Goal: Task Accomplishment & Management: Manage account settings

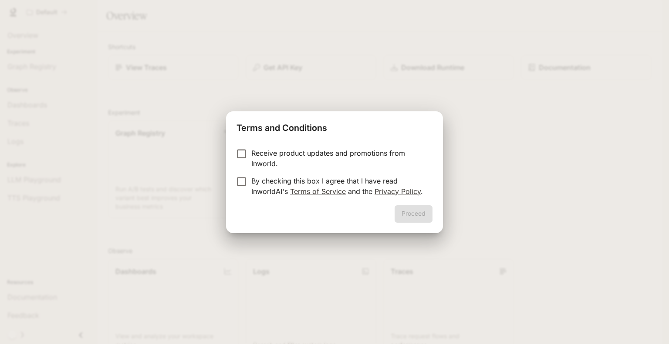
click at [304, 155] on p "Receive product updates and promotions from Inworld." at bounding box center [338, 158] width 174 height 21
click at [279, 188] on p "By checking this box I agree that I have read InworldAI's Terms of Service and …" at bounding box center [338, 186] width 174 height 21
drag, startPoint x: 415, startPoint y: 213, endPoint x: 324, endPoint y: 194, distance: 92.9
click at [324, 194] on div "Terms and Conditions Receive product updates and promotions from Inworld. By ch…" at bounding box center [334, 172] width 217 height 122
click at [316, 160] on p "Receive product updates and promotions from Inworld." at bounding box center [338, 158] width 174 height 21
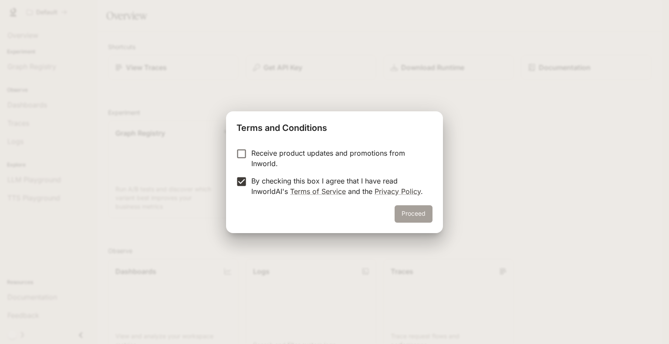
click at [426, 216] on button "Proceed" at bounding box center [413, 213] width 38 height 17
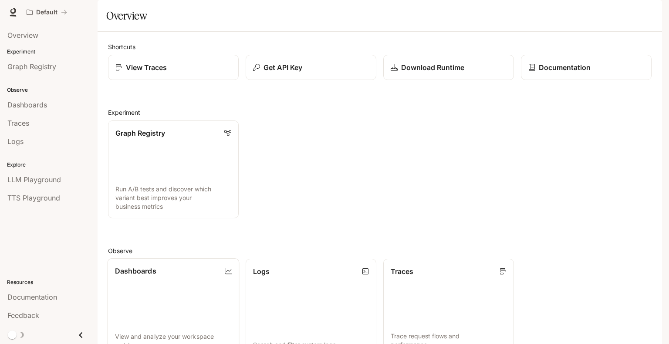
click at [174, 319] on link "Dashboards View and analyze your workspace metrics" at bounding box center [174, 308] width 132 height 99
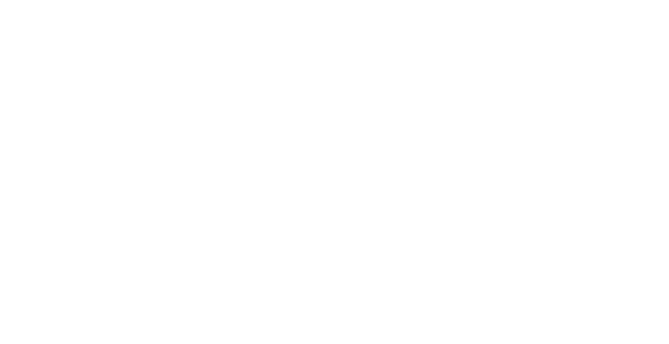
click at [174, 0] on html at bounding box center [334, 0] width 669 height 0
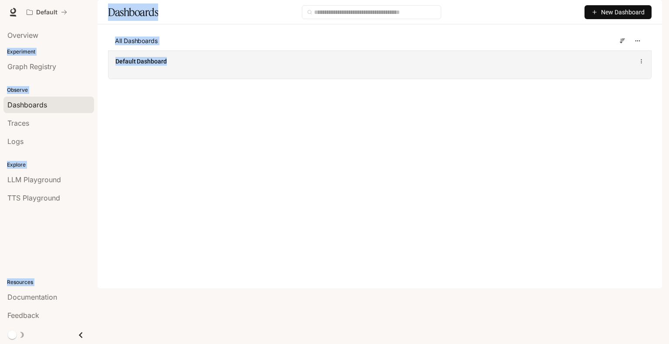
click at [229, 79] on div "Default Dashboard" at bounding box center [379, 64] width 542 height 28
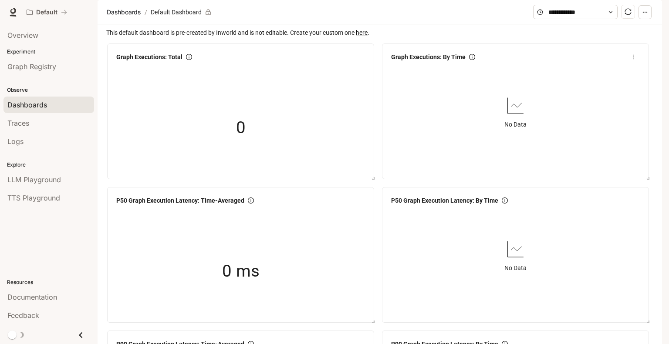
click at [498, 160] on div "No Data" at bounding box center [515, 112] width 256 height 95
click at [47, 38] on div "Overview" at bounding box center [48, 35] width 83 height 10
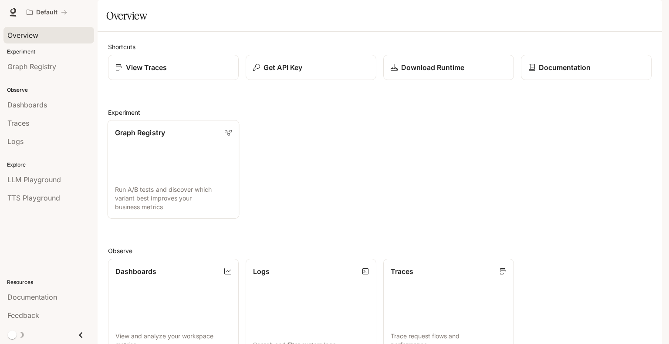
click at [151, 204] on link "Graph Registry Run A/B tests and discover which variant best improves your busi…" at bounding box center [174, 169] width 132 height 99
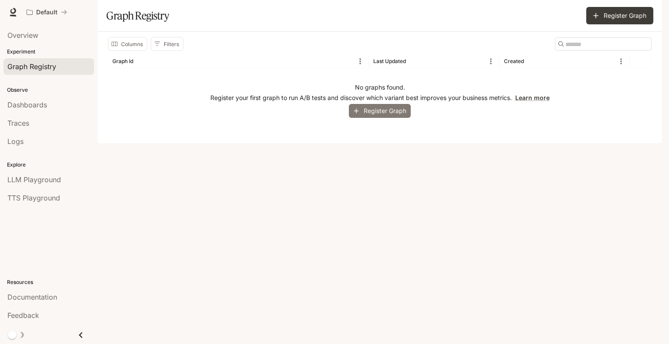
click at [363, 118] on button "Register Graph" at bounding box center [380, 111] width 62 height 14
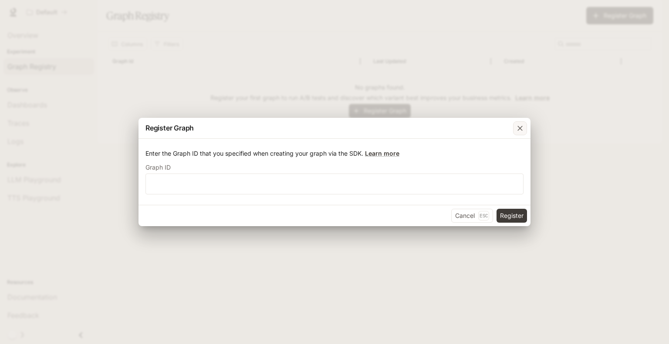
click at [515, 128] on icon "button" at bounding box center [519, 128] width 9 height 9
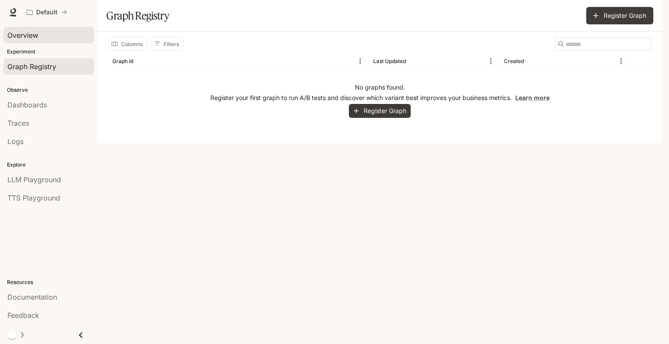
click at [26, 31] on span "Overview" at bounding box center [22, 35] width 31 height 10
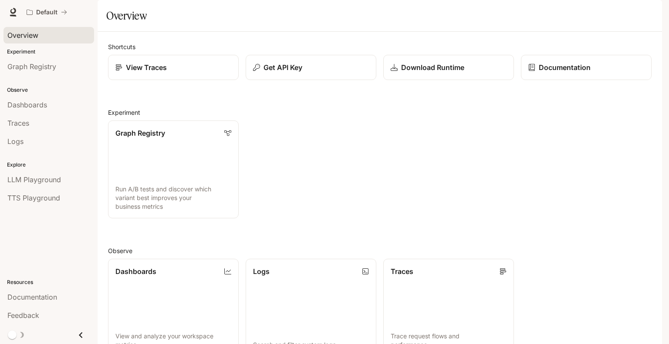
scroll to position [192, 0]
click at [367, 341] on p "Search and filter system logs" at bounding box center [311, 345] width 116 height 9
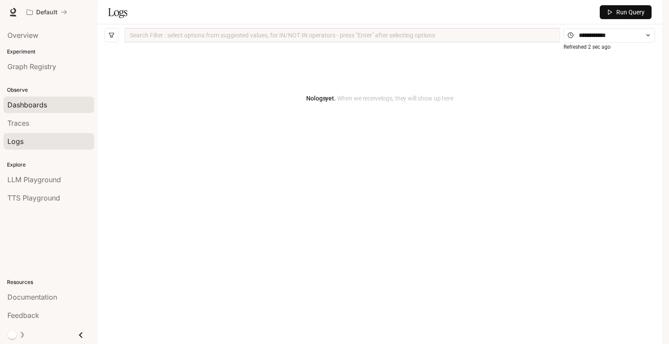
click at [38, 101] on span "Dashboards" at bounding box center [27, 105] width 40 height 10
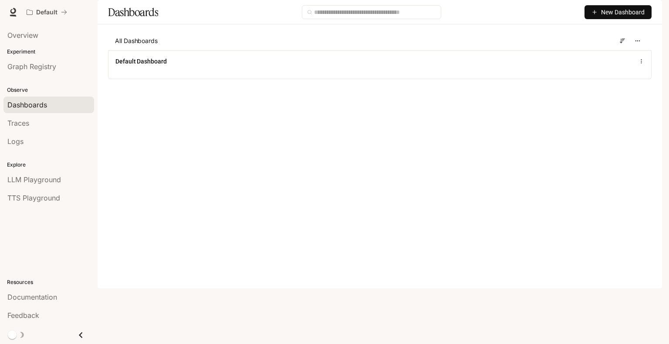
click at [604, 24] on div "Dashboards New Dashboard" at bounding box center [380, 12] width 564 height 24
click at [603, 19] on button "New Dashboard" at bounding box center [617, 12] width 67 height 14
click at [653, 17] on img "button" at bounding box center [649, 12] width 12 height 12
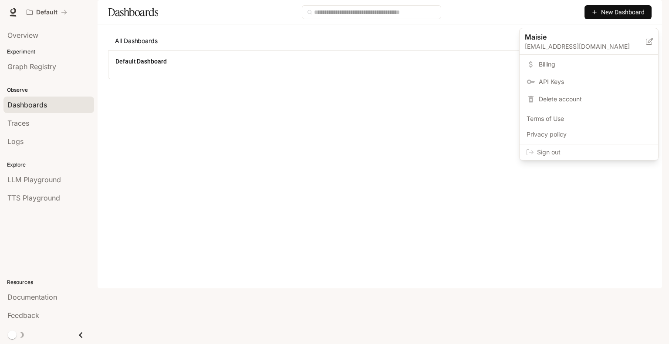
click at [558, 104] on div "Delete account" at bounding box center [588, 99] width 135 height 16
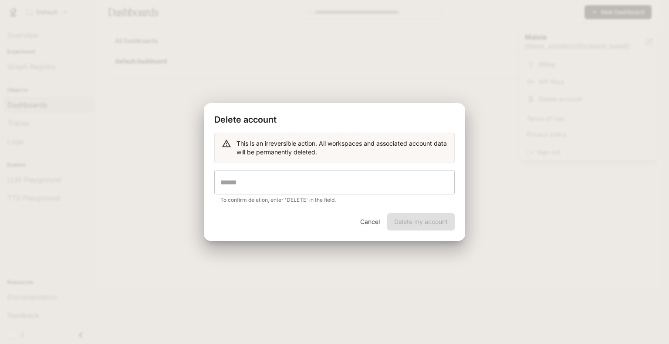
click at [420, 185] on input "text" at bounding box center [334, 182] width 240 height 24
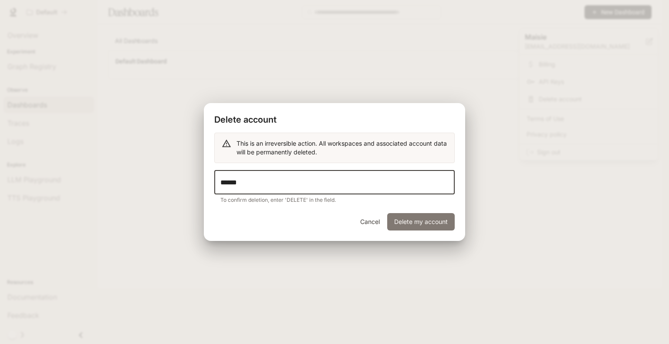
type input "******"
click at [408, 225] on button "Delete my account" at bounding box center [420, 221] width 67 height 17
